Goal: Information Seeking & Learning: Learn about a topic

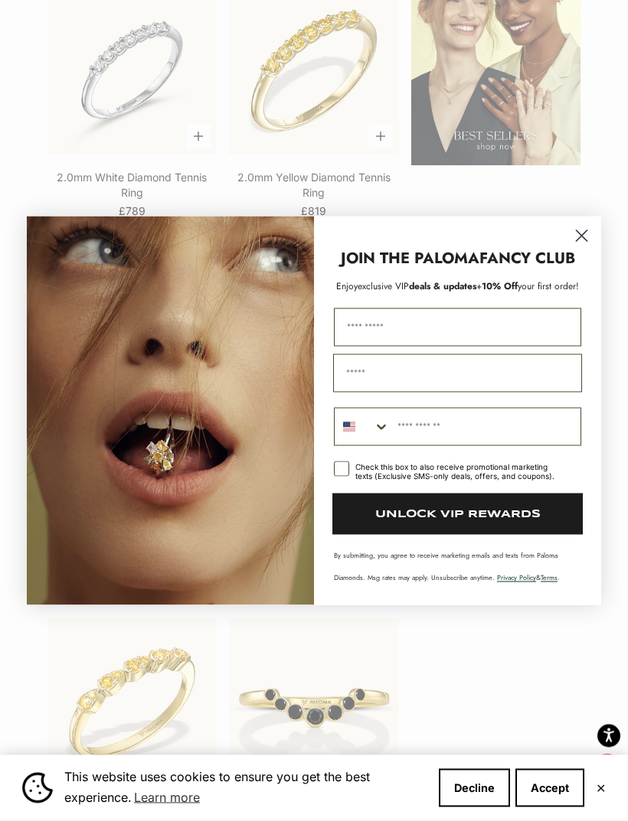
scroll to position [2504, 0]
click at [593, 248] on circle "Close dialog" at bounding box center [581, 235] width 25 height 25
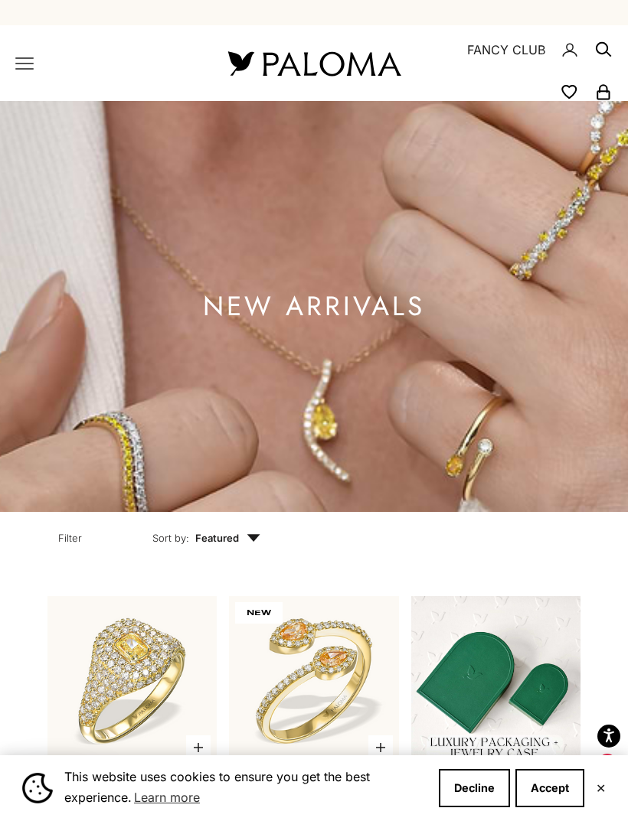
scroll to position [0, 0]
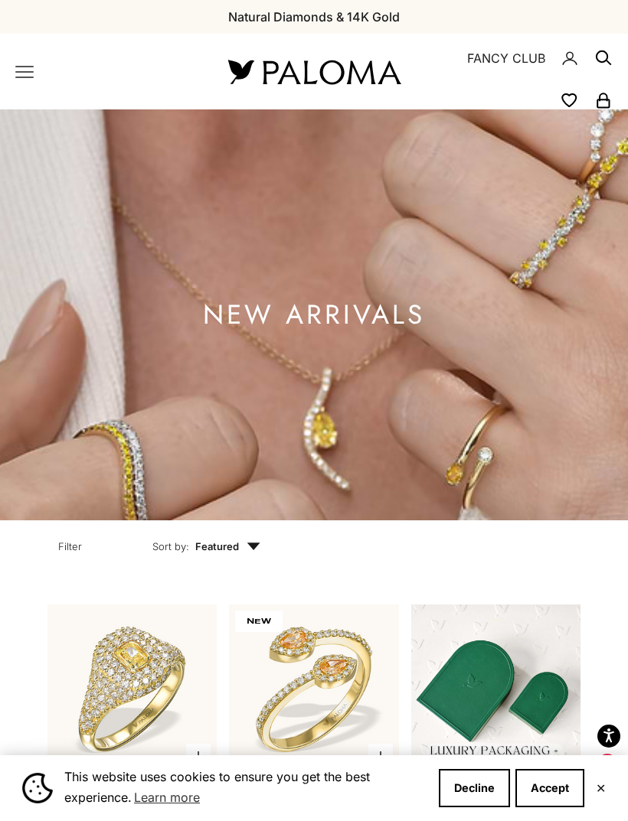
click at [604, 55] on icon "Secondary navigation" at bounding box center [603, 58] width 18 height 18
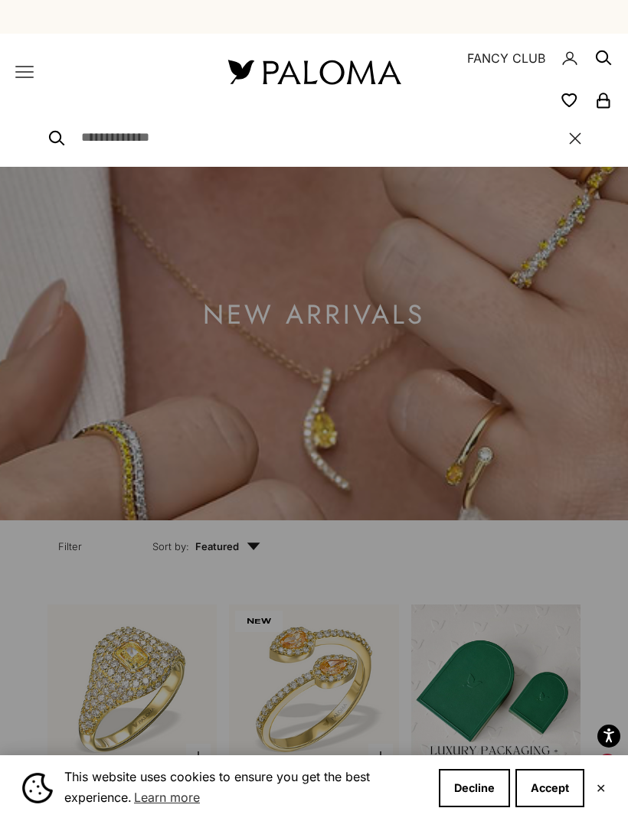
click at [201, 146] on input "Search" at bounding box center [317, 138] width 472 height 21
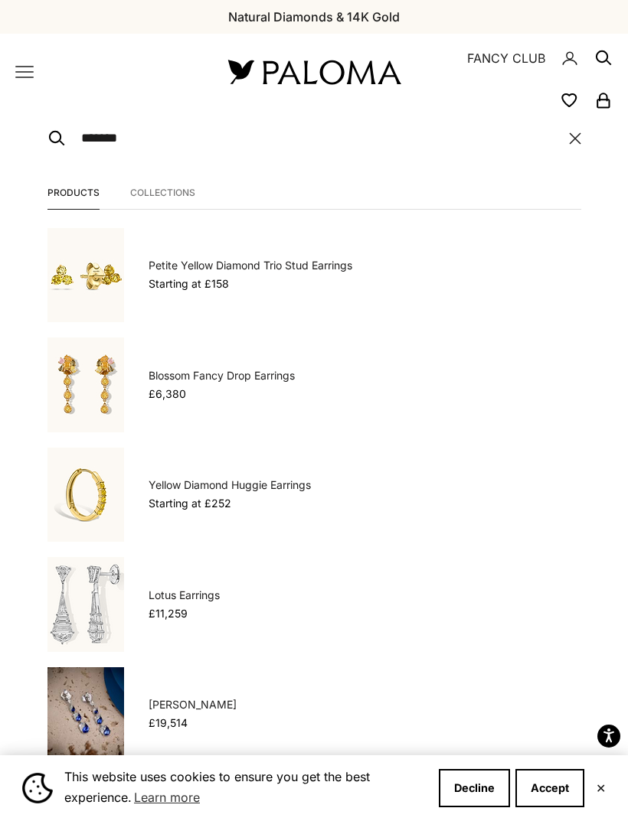
type input "*******"
click at [313, 816] on button "View all results" at bounding box center [313, 816] width 127 height 37
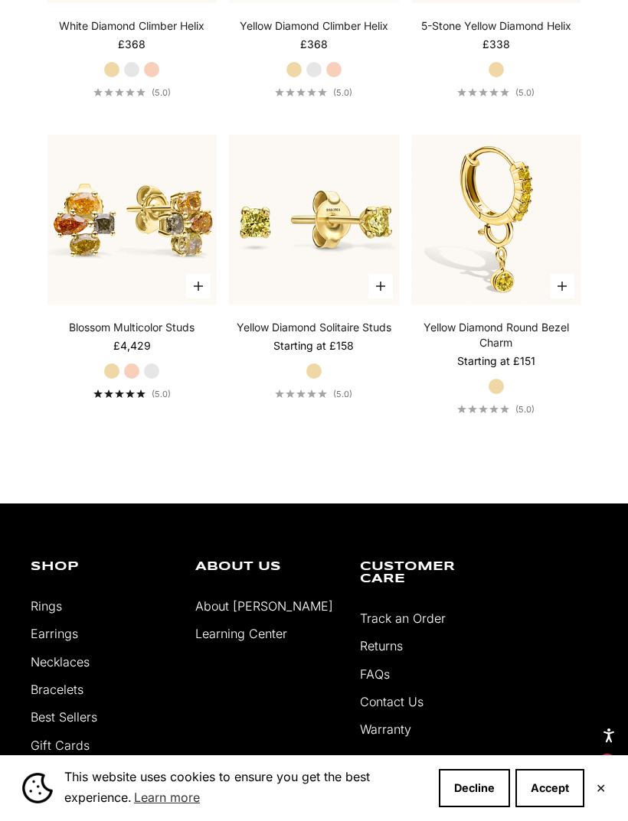
scroll to position [4035, 0]
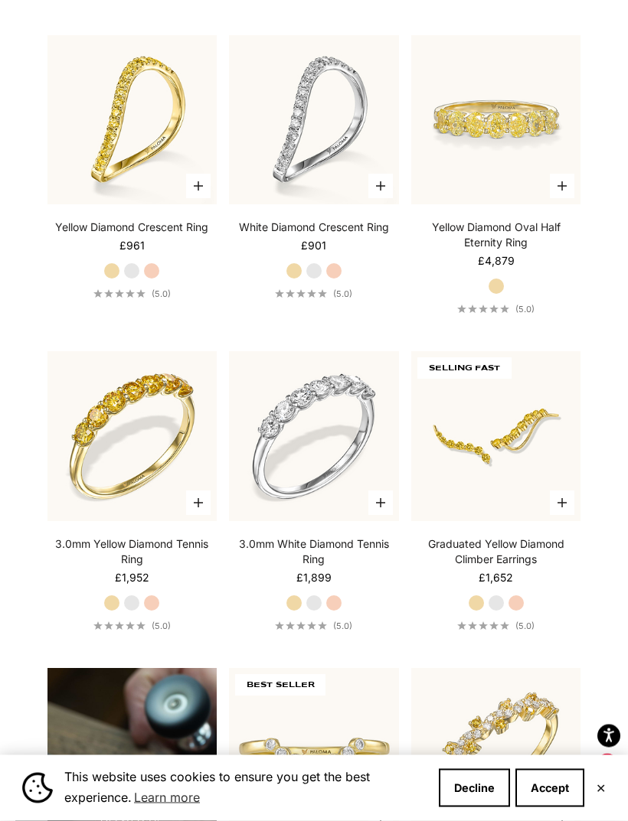
scroll to position [871, 0]
click at [560, 808] on button "Accept" at bounding box center [549, 788] width 69 height 38
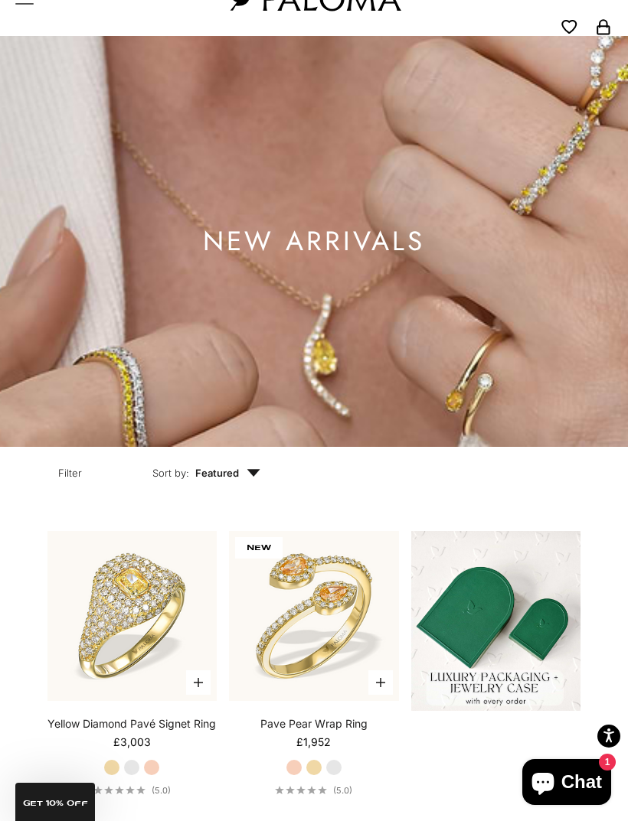
scroll to position [0, 0]
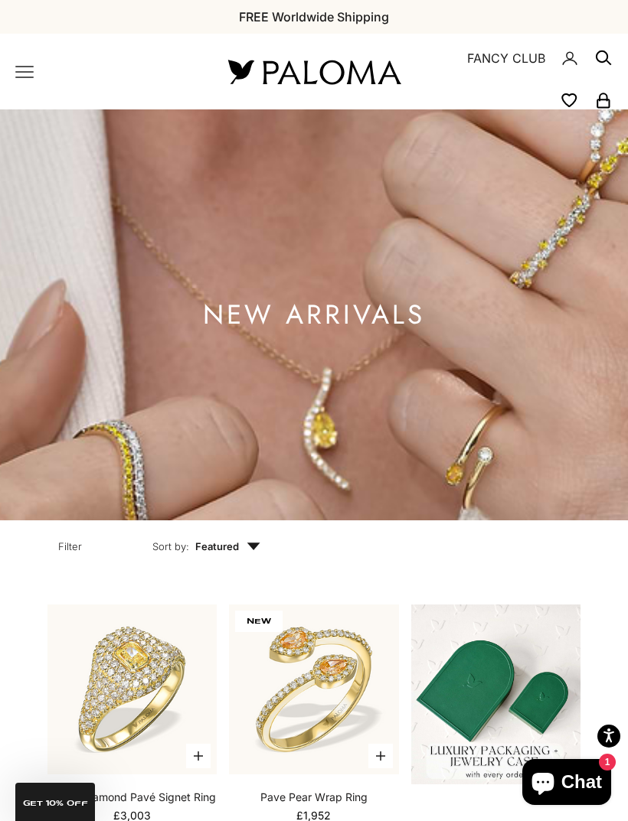
click at [27, 75] on icon "Primary navigation" at bounding box center [24, 72] width 18 height 18
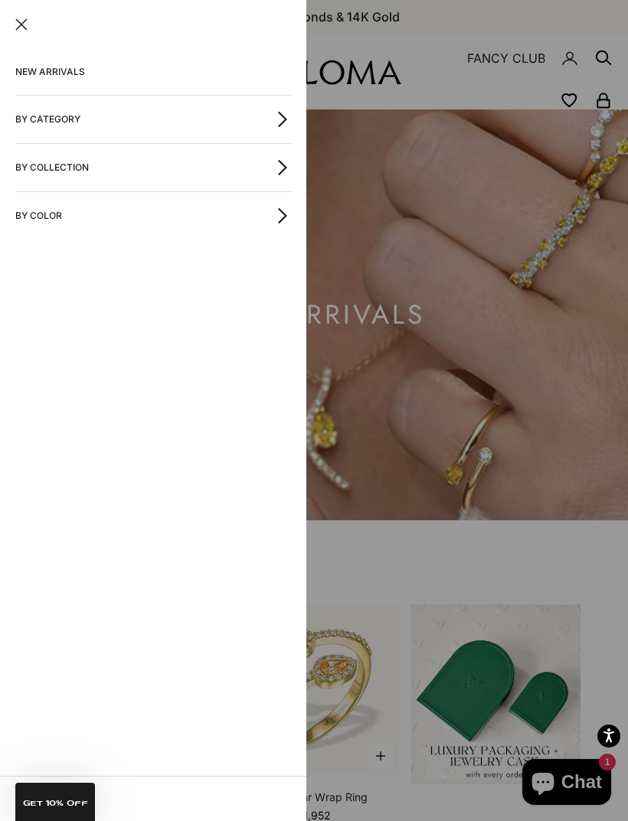
click at [70, 226] on button "By Color" at bounding box center [153, 215] width 276 height 47
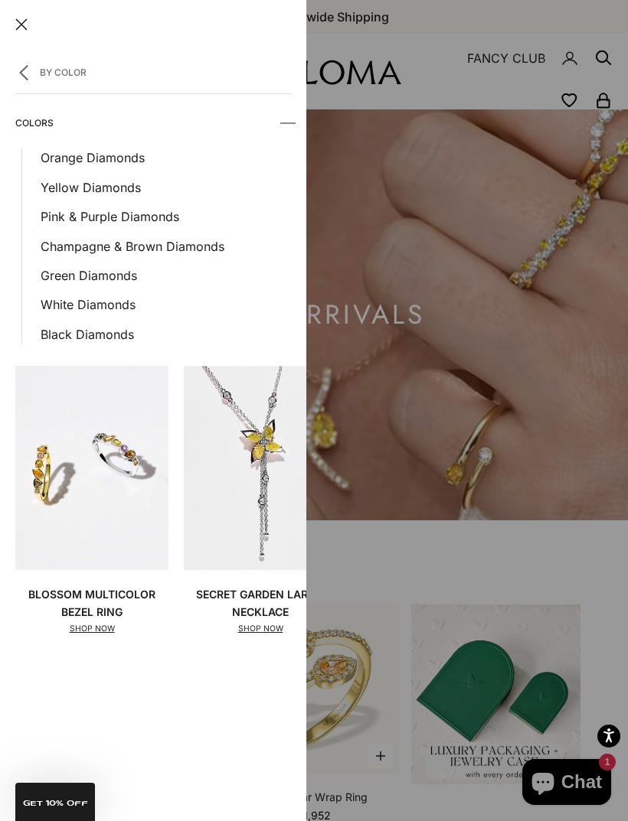
click at [569, 399] on div at bounding box center [314, 410] width 628 height 821
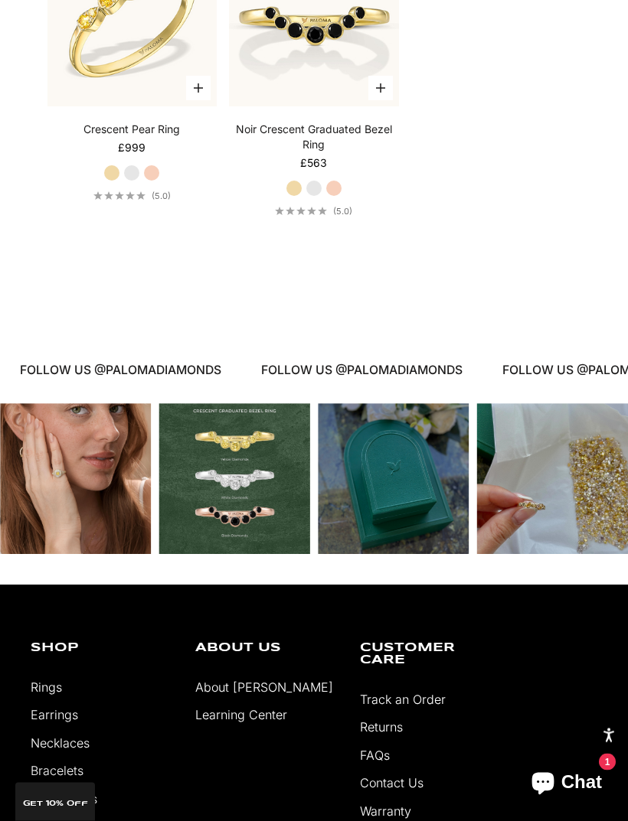
scroll to position [3245, 0]
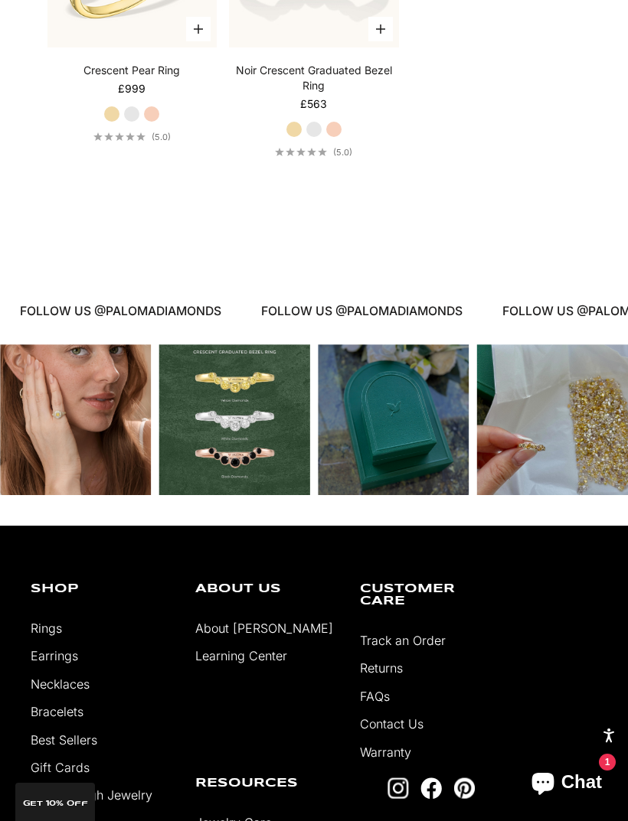
click at [266, 636] on link "About [PERSON_NAME]" at bounding box center [264, 628] width 138 height 15
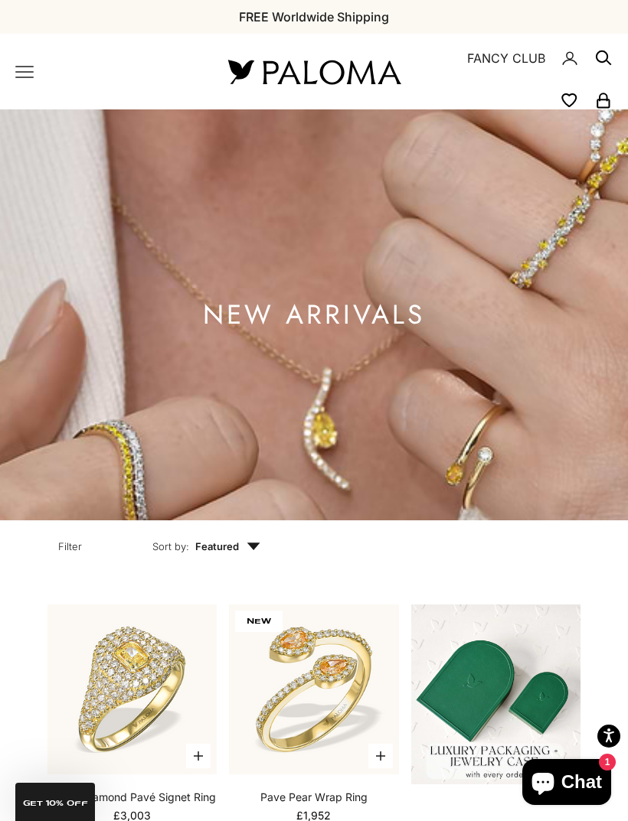
click at [519, 54] on link "FANCY CLUB" at bounding box center [506, 58] width 78 height 20
